Goal: Navigation & Orientation: Find specific page/section

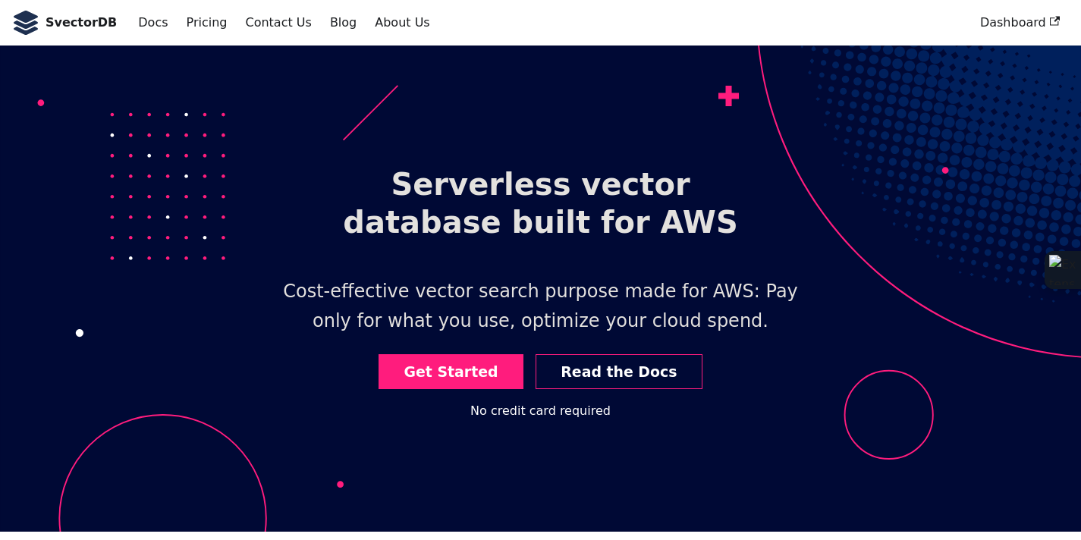
scroll to position [55, 0]
click at [323, 26] on link "Blog" at bounding box center [343, 23] width 45 height 26
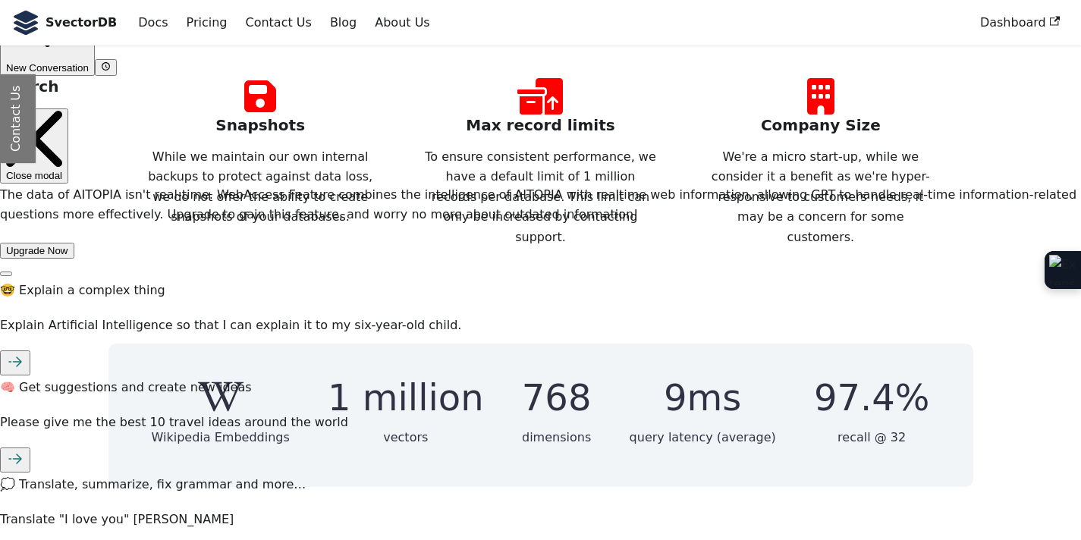
scroll to position [1005, 0]
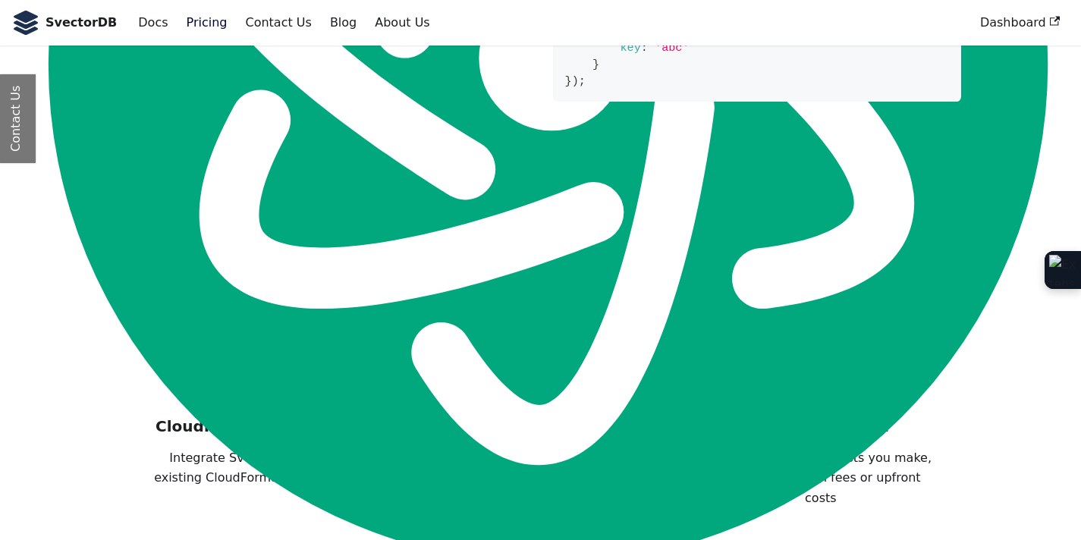
click at [203, 24] on link "Pricing" at bounding box center [207, 23] width 59 height 26
click at [282, 24] on link "Contact Us" at bounding box center [278, 23] width 84 height 26
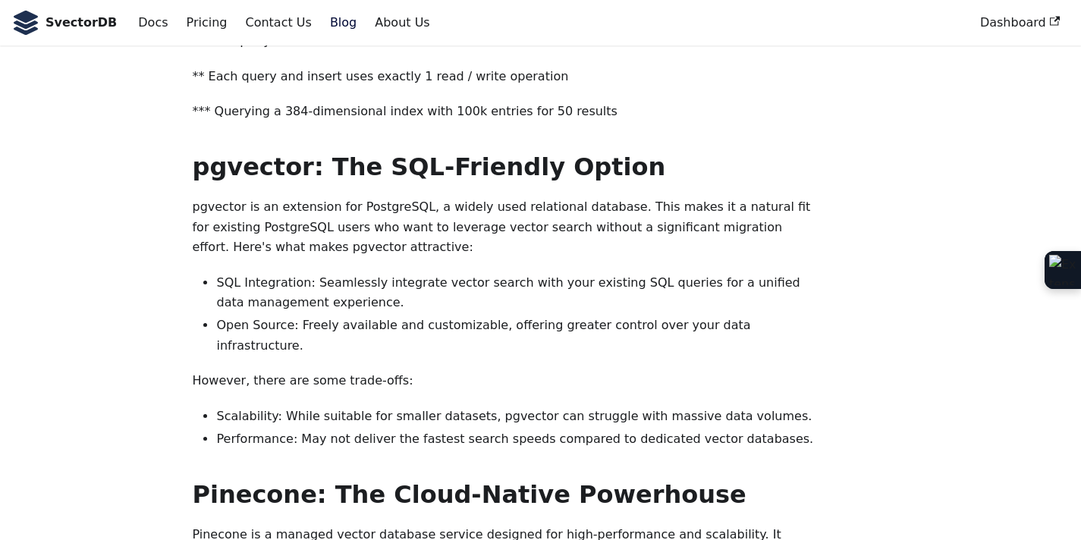
scroll to position [17406, 0]
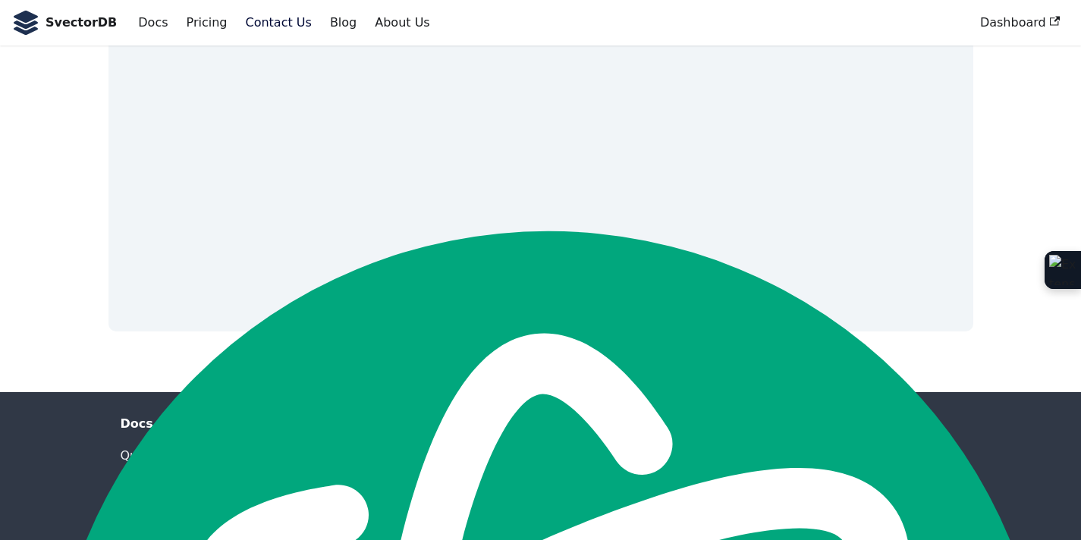
scroll to position [376, 0]
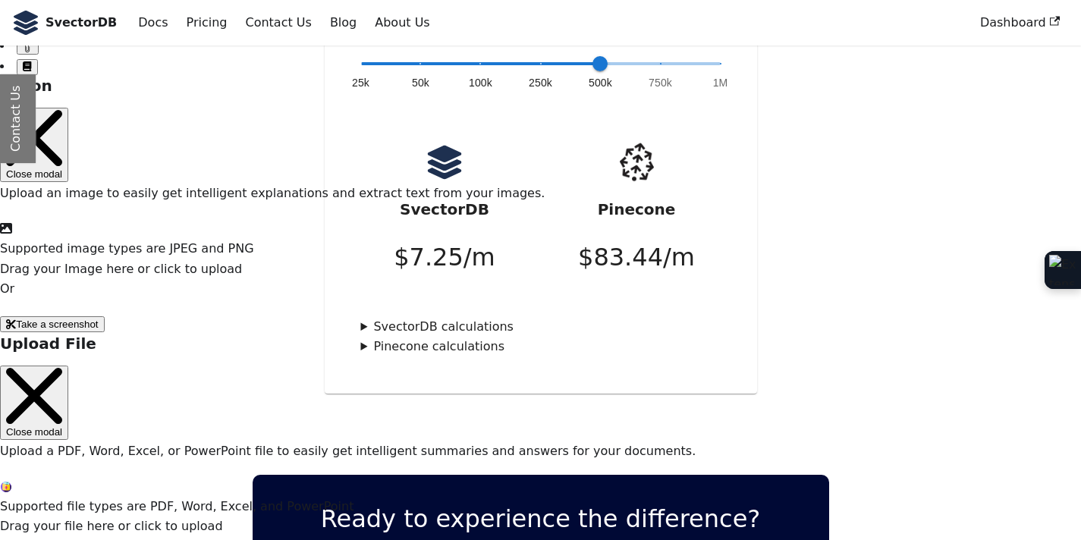
scroll to position [3759, 0]
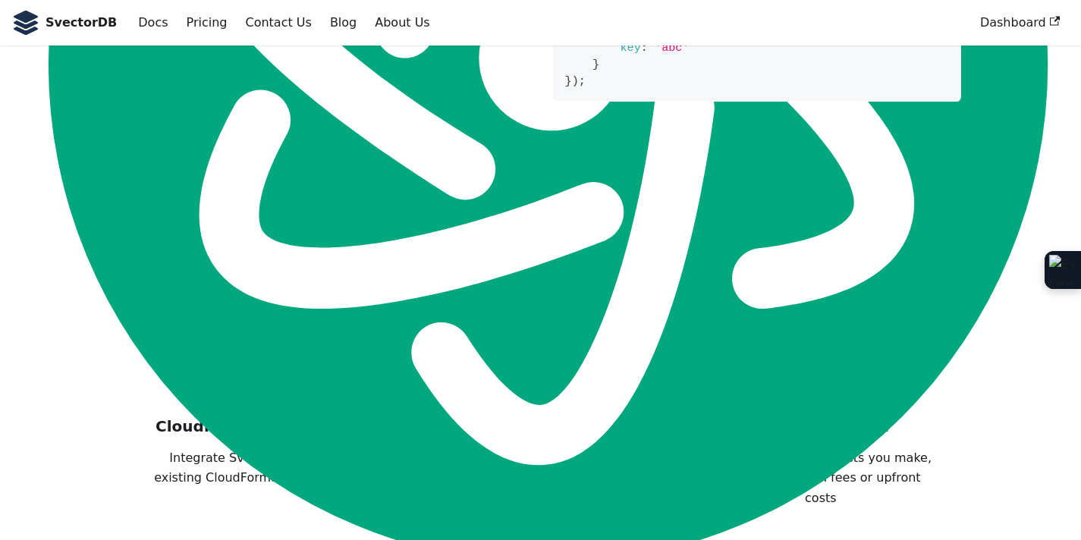
scroll to position [55, 0]
